Goal: Find specific page/section: Find specific page/section

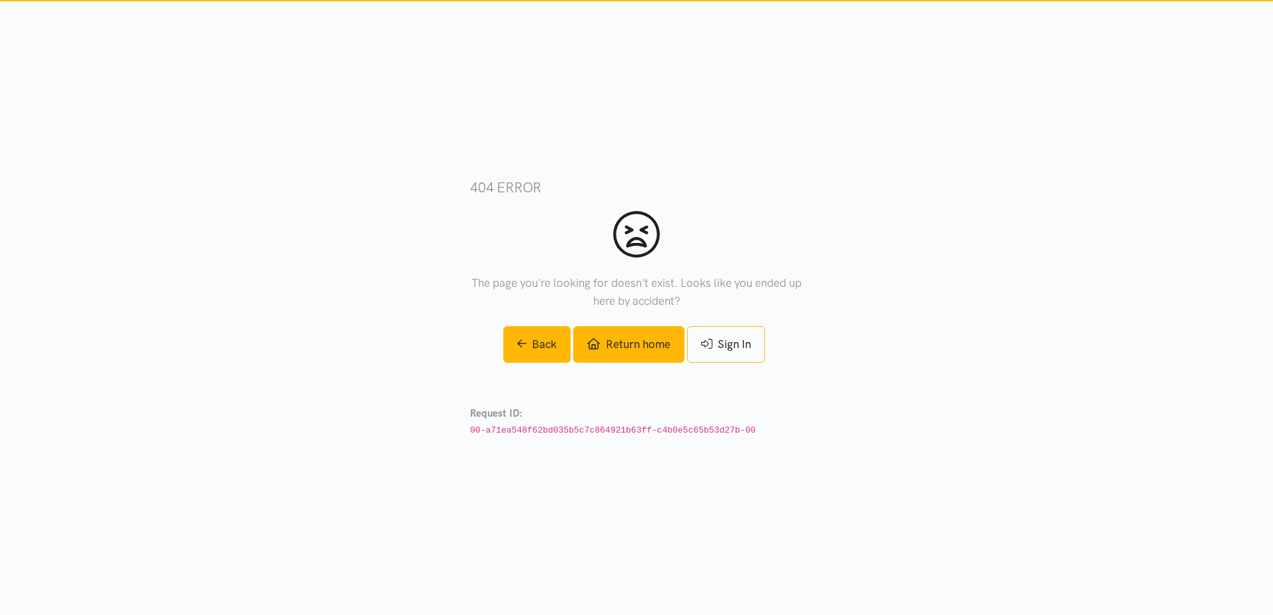
click at [600, 352] on link "Return home" at bounding box center [628, 344] width 111 height 37
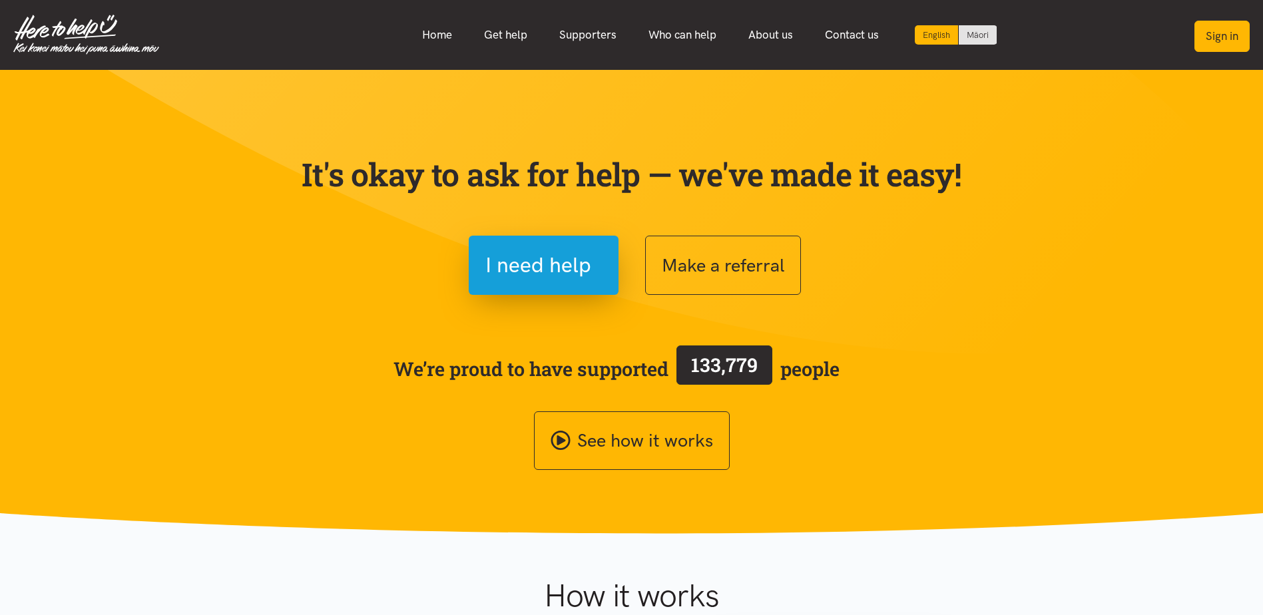
click at [1225, 22] on button "Sign in" at bounding box center [1222, 36] width 55 height 31
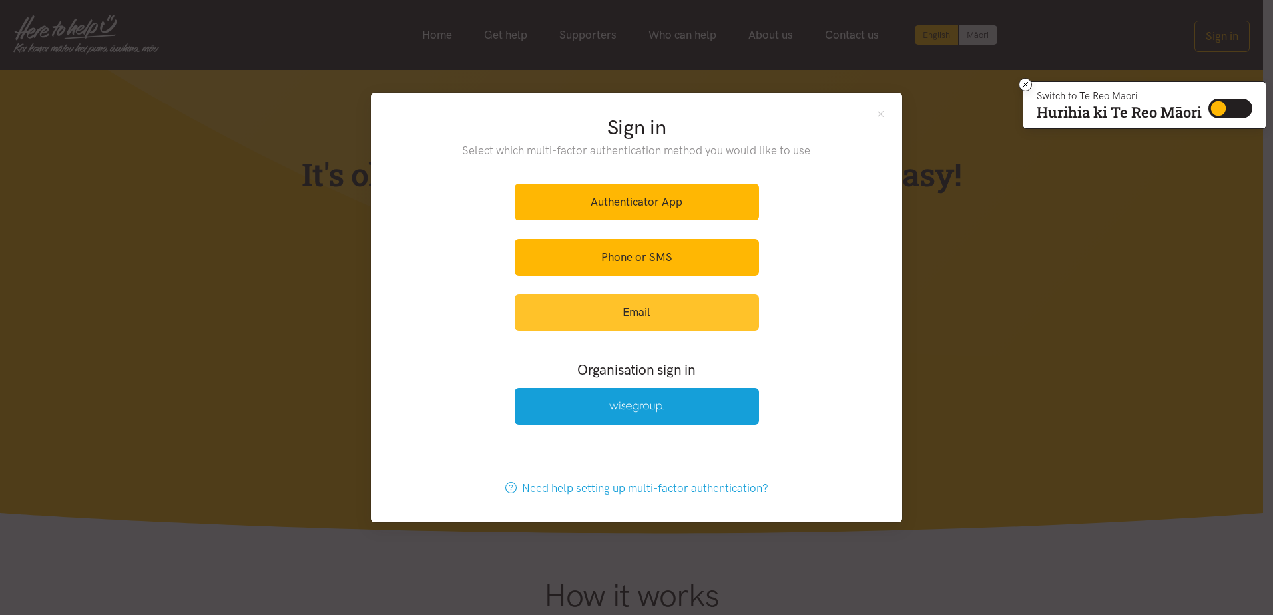
click at [631, 308] on link "Email" at bounding box center [637, 312] width 244 height 37
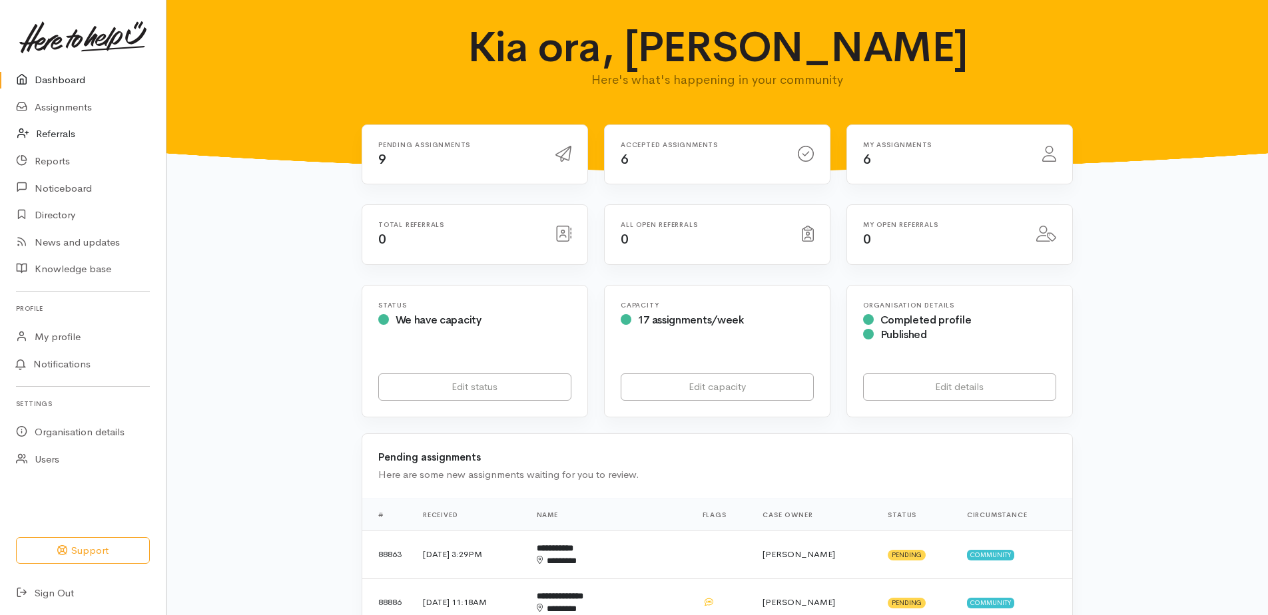
click at [61, 129] on link "Referrals" at bounding box center [83, 134] width 166 height 27
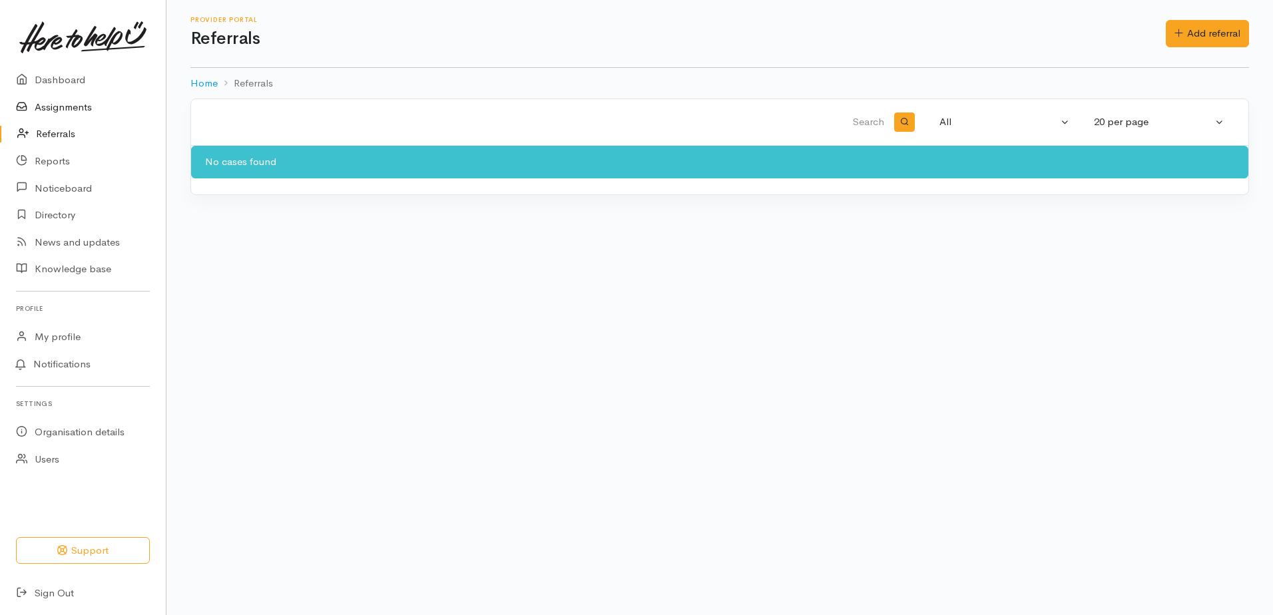
click at [81, 111] on link "Assignments" at bounding box center [83, 107] width 166 height 27
